Goal: Find specific page/section: Find specific page/section

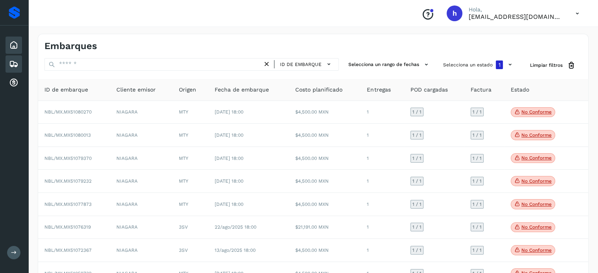
click at [13, 43] on icon at bounding box center [13, 45] width 9 height 9
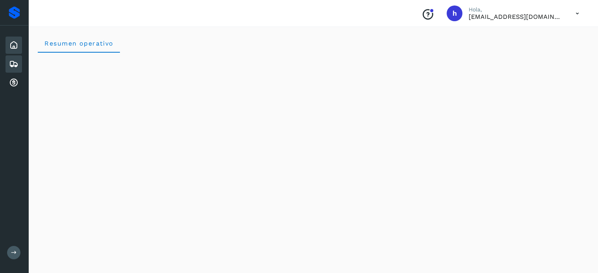
click at [13, 61] on icon at bounding box center [13, 63] width 9 height 9
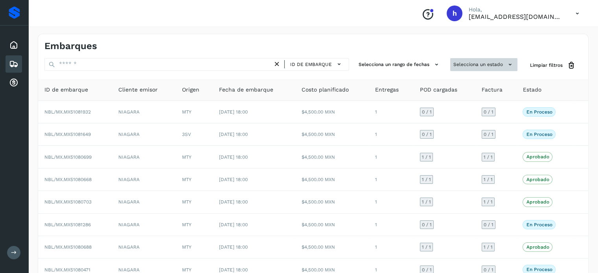
click at [507, 59] on button "Selecciona un estado" at bounding box center [483, 64] width 67 height 13
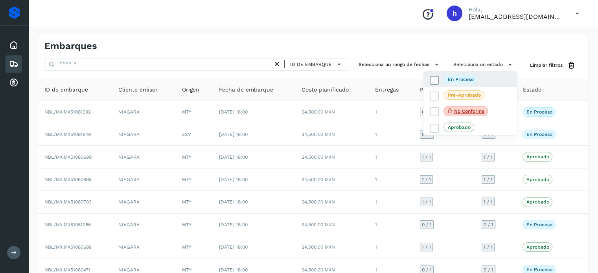
click at [435, 81] on icon at bounding box center [435, 80] width 8 height 8
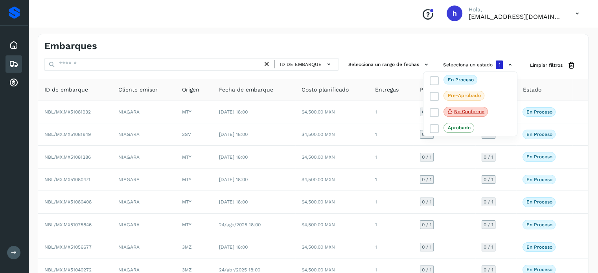
scroll to position [88, 0]
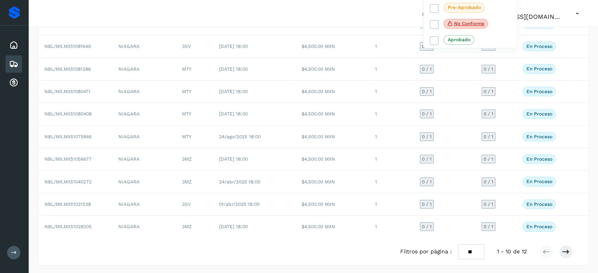
click at [570, 248] on div at bounding box center [299, 136] width 598 height 273
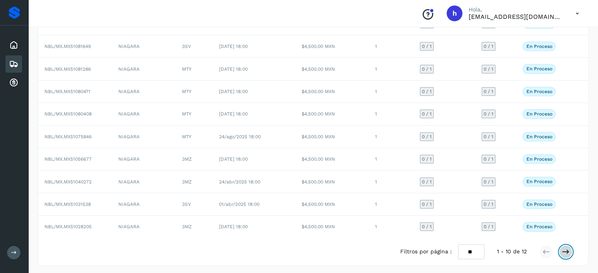
click at [571, 246] on button at bounding box center [565, 251] width 13 height 13
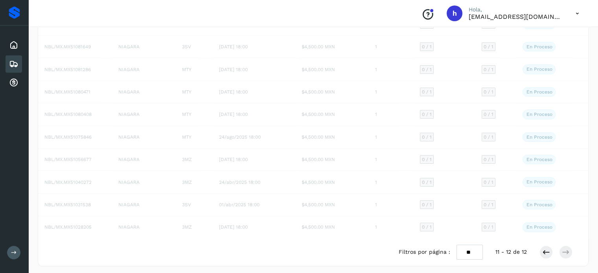
scroll to position [0, 0]
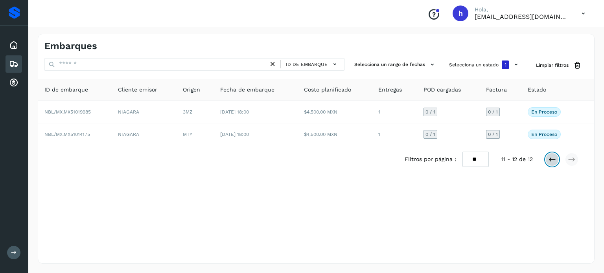
click at [552, 161] on icon at bounding box center [552, 160] width 8 height 8
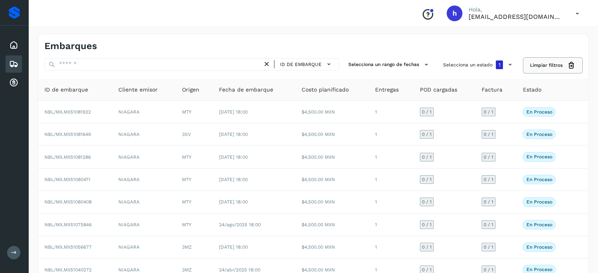
click at [560, 64] on span "Limpiar filtros" at bounding box center [546, 65] width 33 height 7
